Goal: Transaction & Acquisition: Purchase product/service

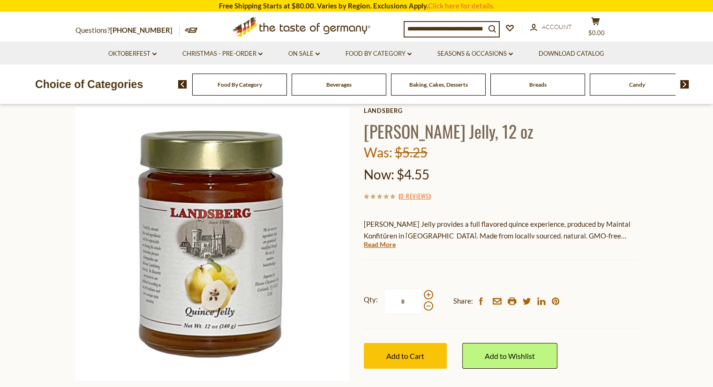
scroll to position [47, 0]
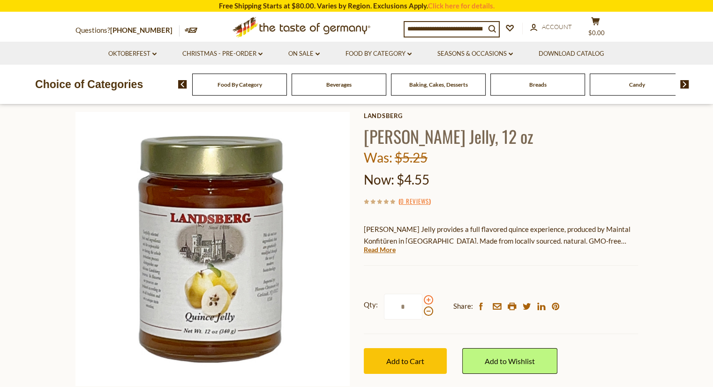
click at [427, 302] on span at bounding box center [428, 299] width 9 height 9
click at [422, 302] on input "*" at bounding box center [403, 307] width 38 height 26
click at [427, 302] on span at bounding box center [428, 299] width 9 height 9
click at [422, 302] on input "*" at bounding box center [403, 307] width 38 height 26
type input "*"
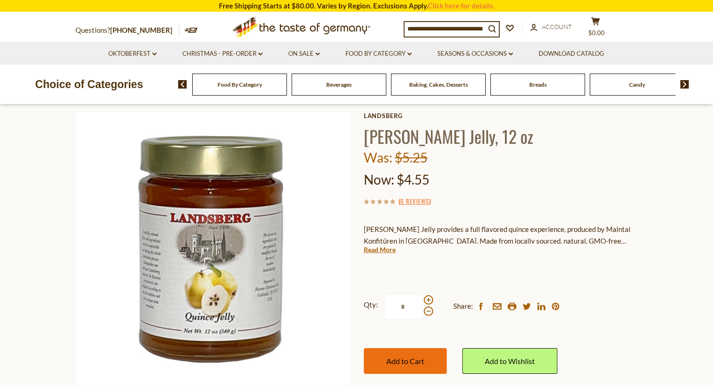
click at [412, 359] on span "Add to Cart" at bounding box center [405, 361] width 38 height 9
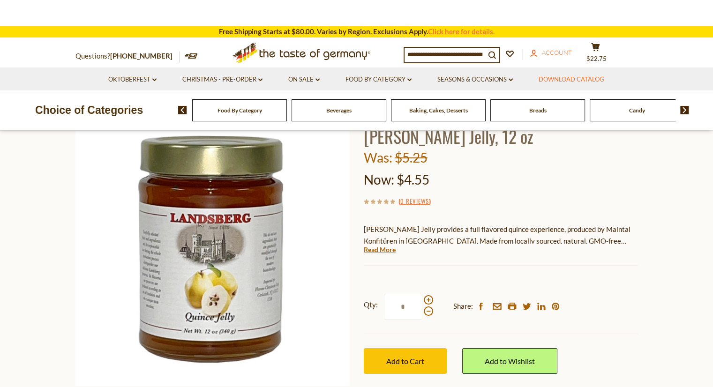
click at [560, 52] on header "× "[PERSON_NAME] Jelly, 12 oz" has been successfully added to your cart. View C…" at bounding box center [356, 65] width 713 height 131
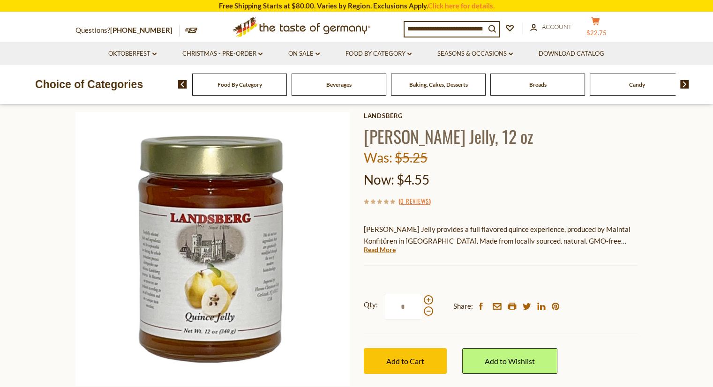
click at [599, 19] on icon at bounding box center [595, 21] width 8 height 8
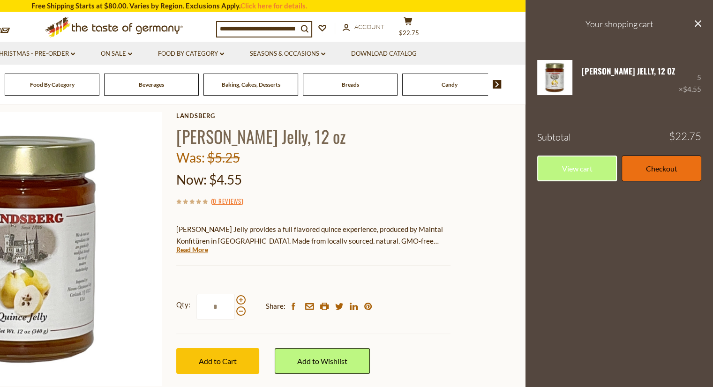
click at [646, 171] on link "Checkout" at bounding box center [662, 169] width 80 height 26
